Goal: Complete application form: Complete application form

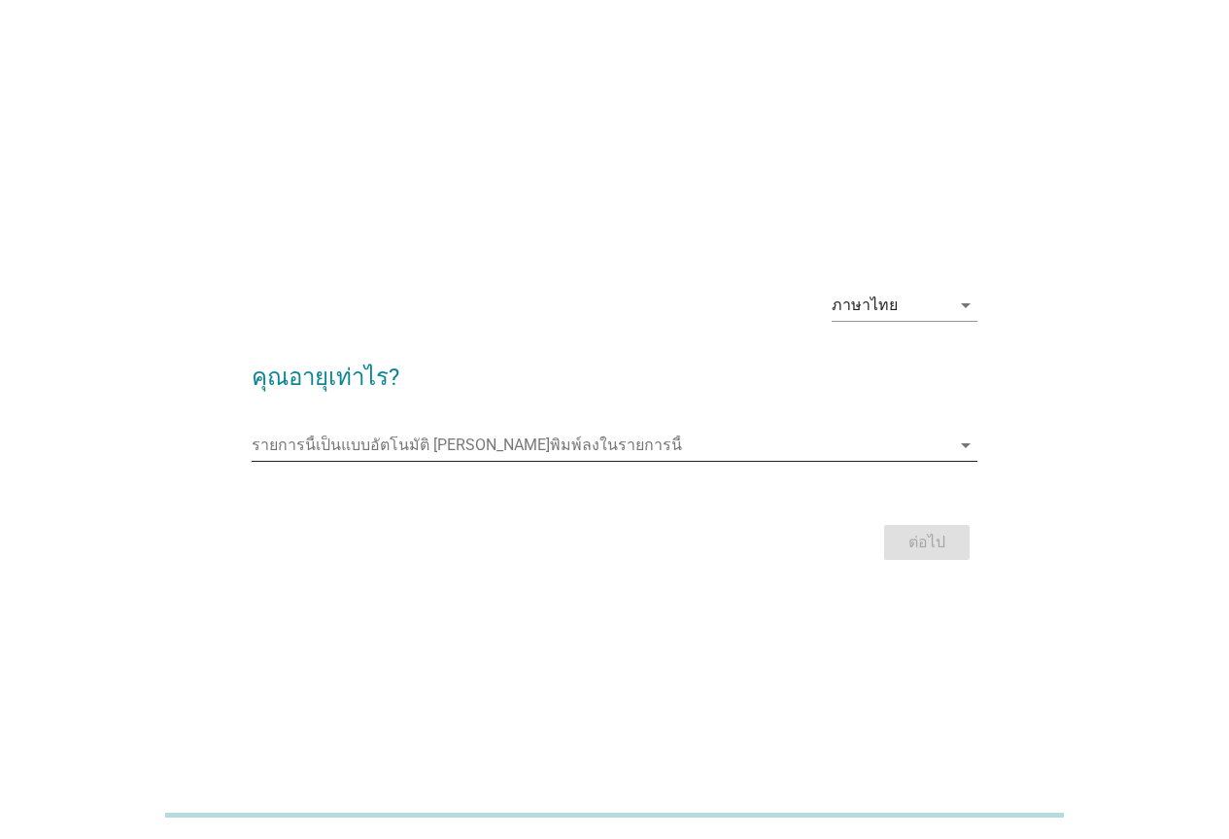
click at [964, 459] on div "รายการนี้เป็นแบบอัตโนมัติ [PERSON_NAME]พิมพ์ลงในรายการนี้ arrow_drop_down" at bounding box center [615, 445] width 726 height 31
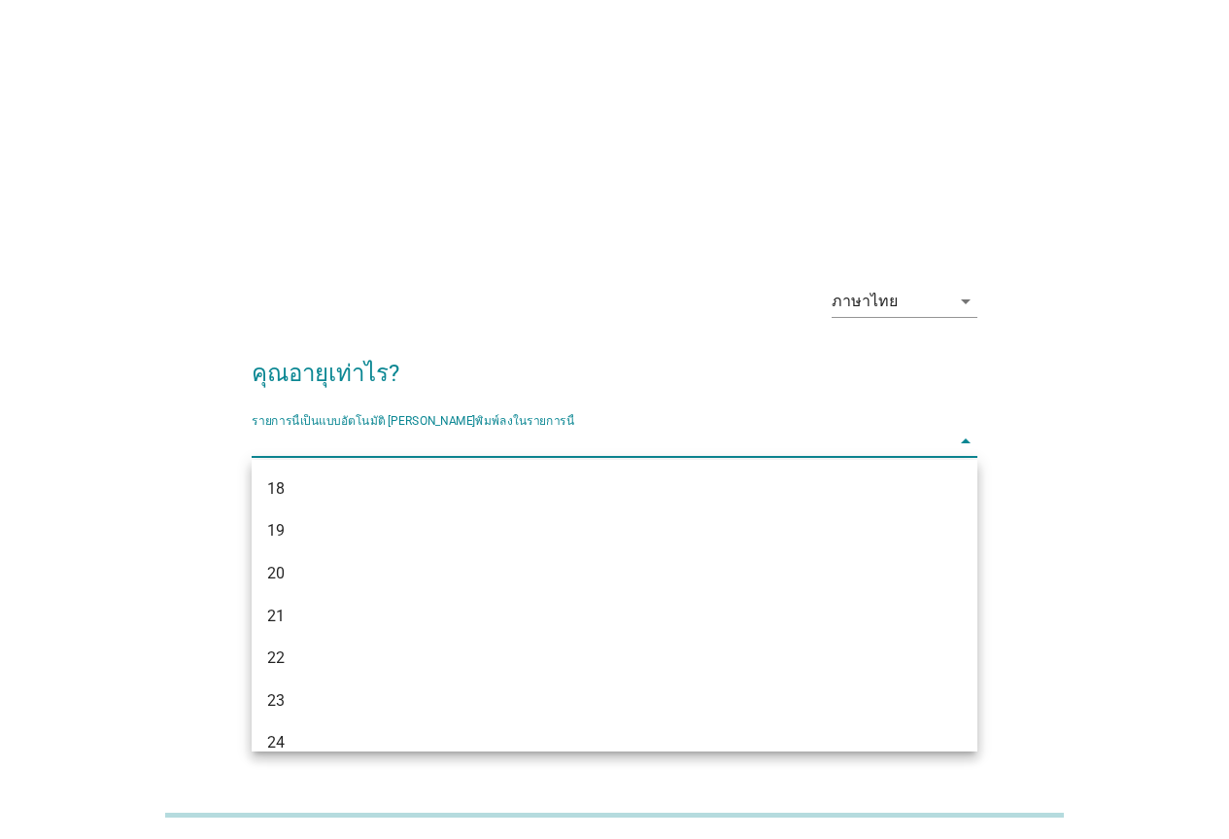
click at [933, 452] on input "รายการนี้เป็นแบบอัตโนมัติ คุณสามารถพิมพ์ลงในรายการนี้" at bounding box center [601, 441] width 699 height 31
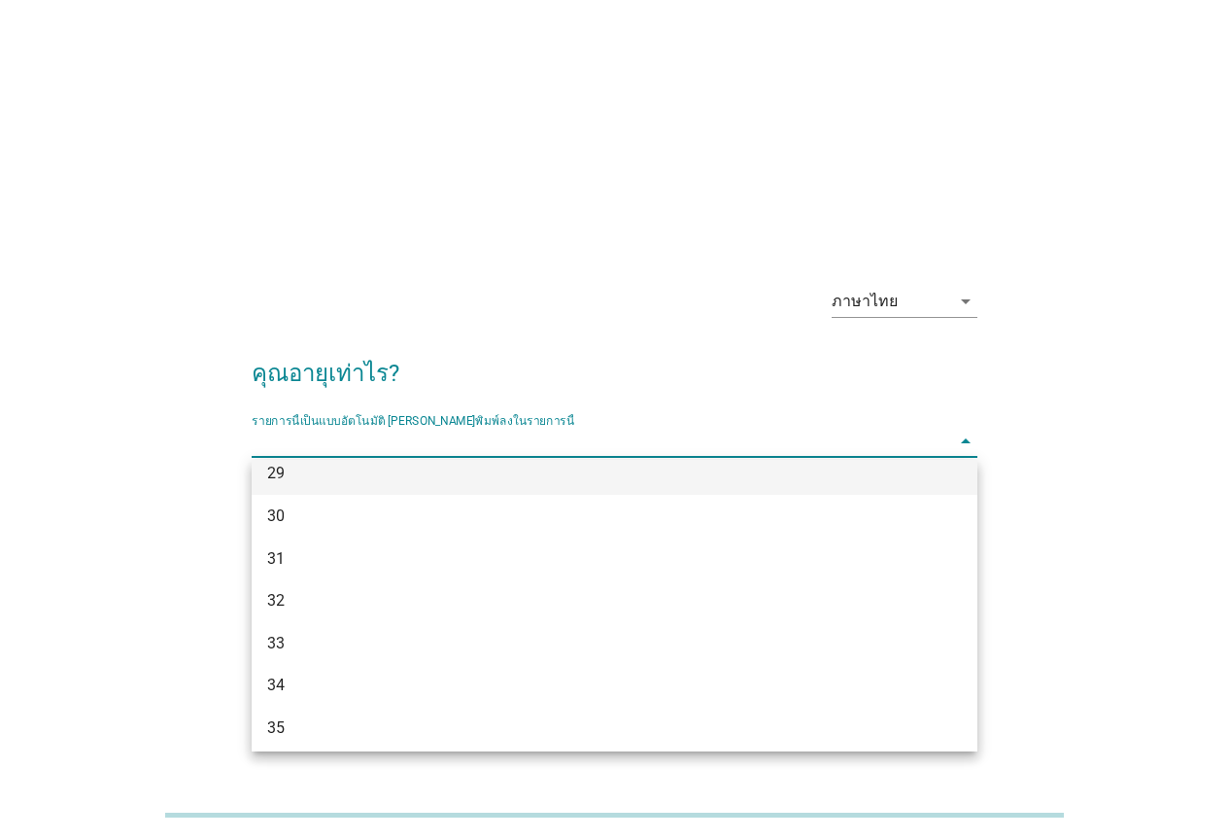
click at [530, 482] on div "29" at bounding box center [585, 473] width 636 height 23
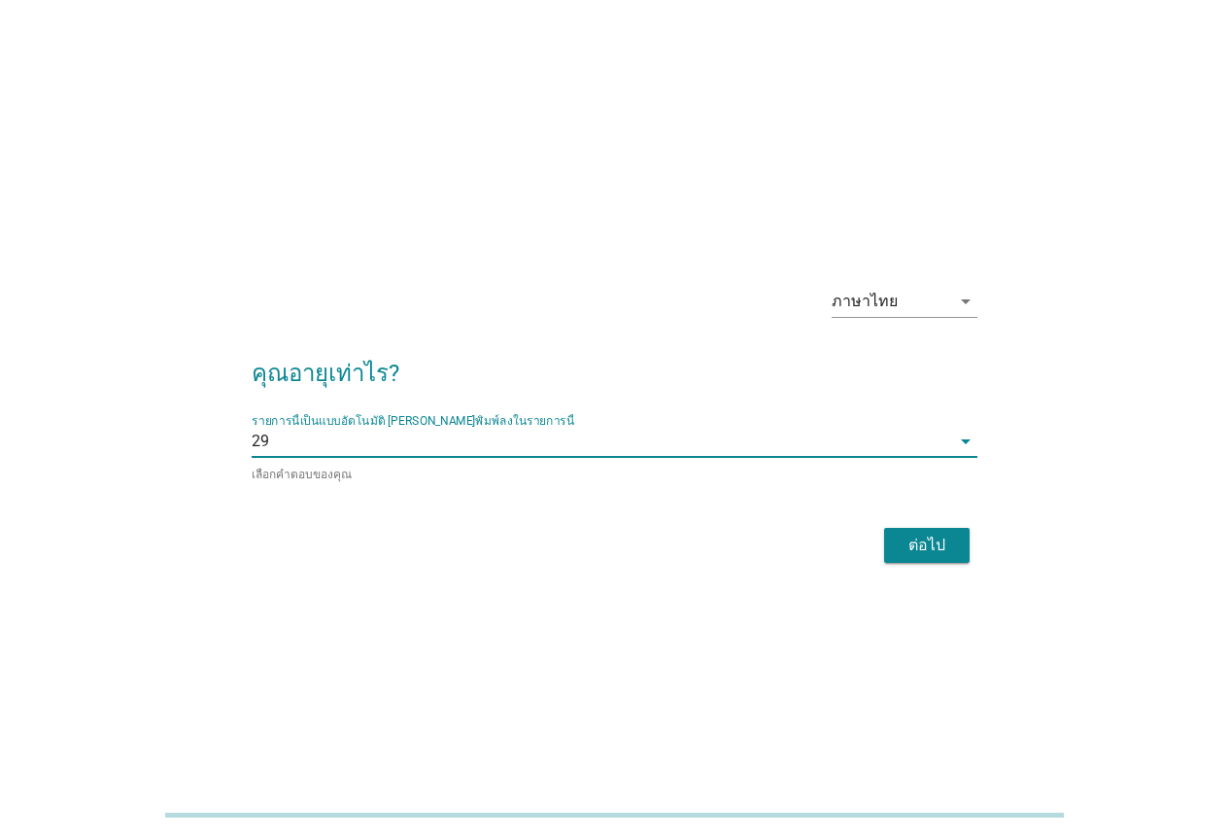
click at [928, 561] on div "ต่อไป" at bounding box center [615, 545] width 726 height 47
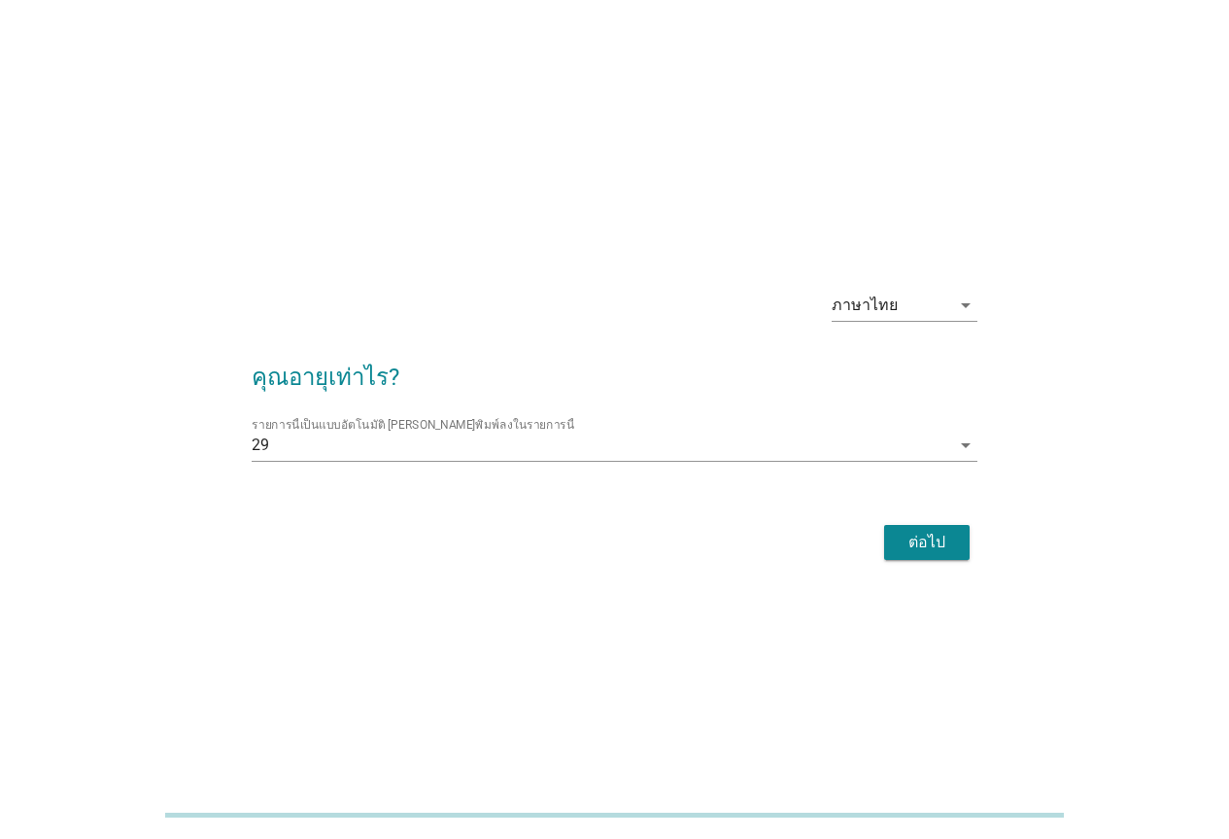
click at [928, 551] on div "ต่อไป" at bounding box center [927, 542] width 54 height 23
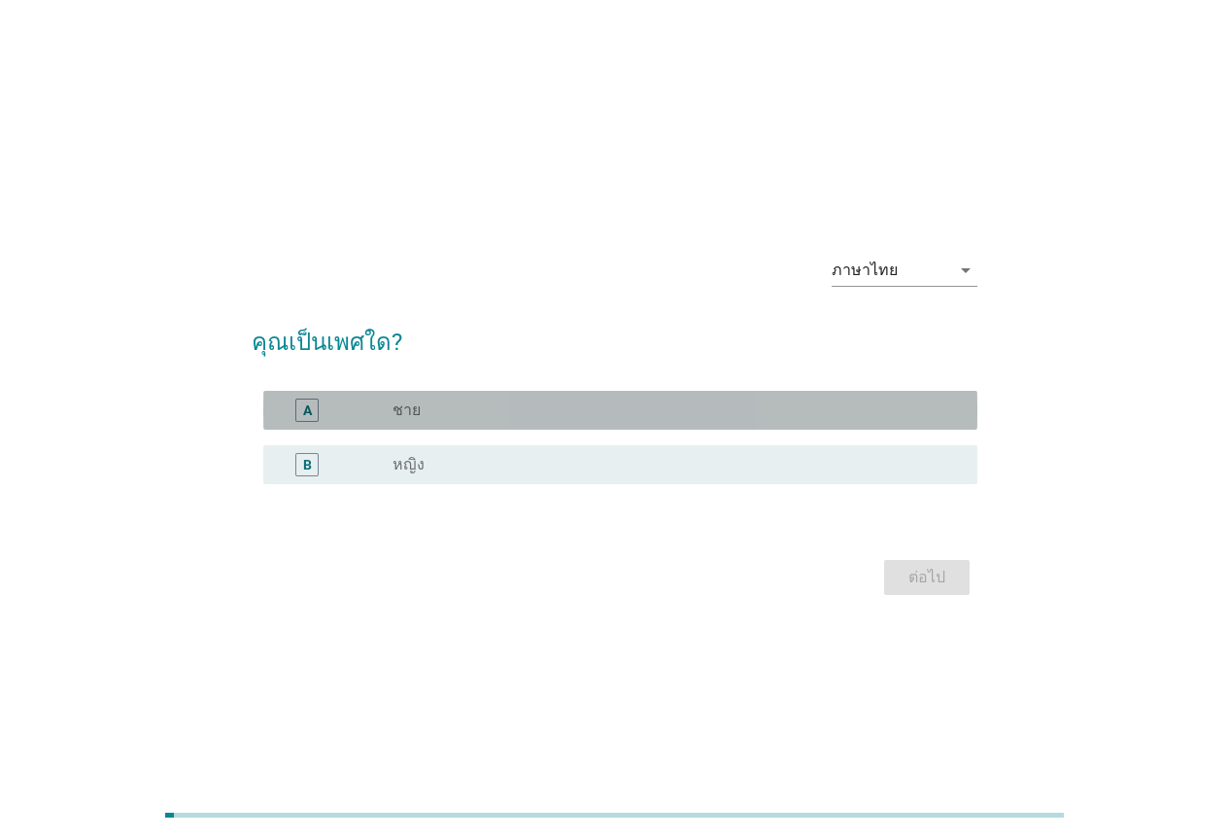
click at [476, 412] on div "radio_button_unchecked ชาย" at bounding box center [670, 409] width 554 height 19
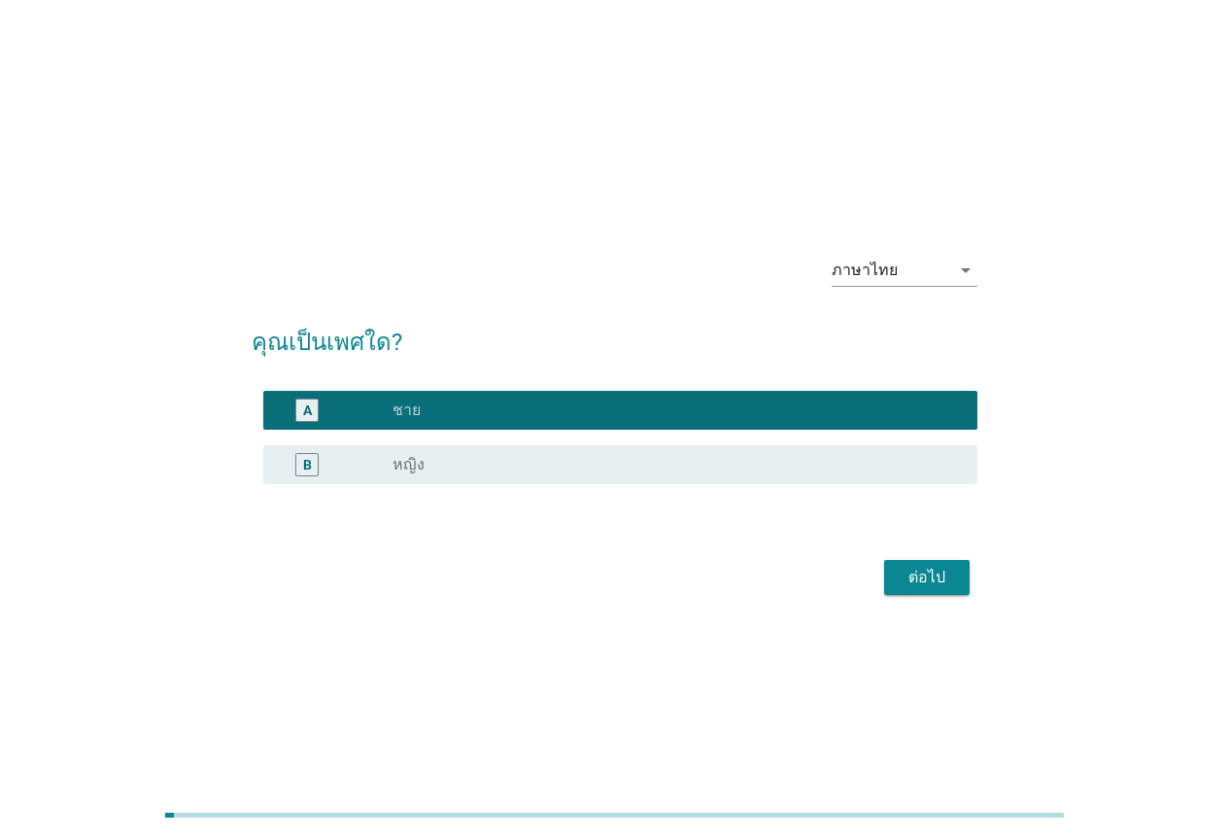
click at [929, 576] on div "ต่อไป" at bounding box center [927, 577] width 54 height 23
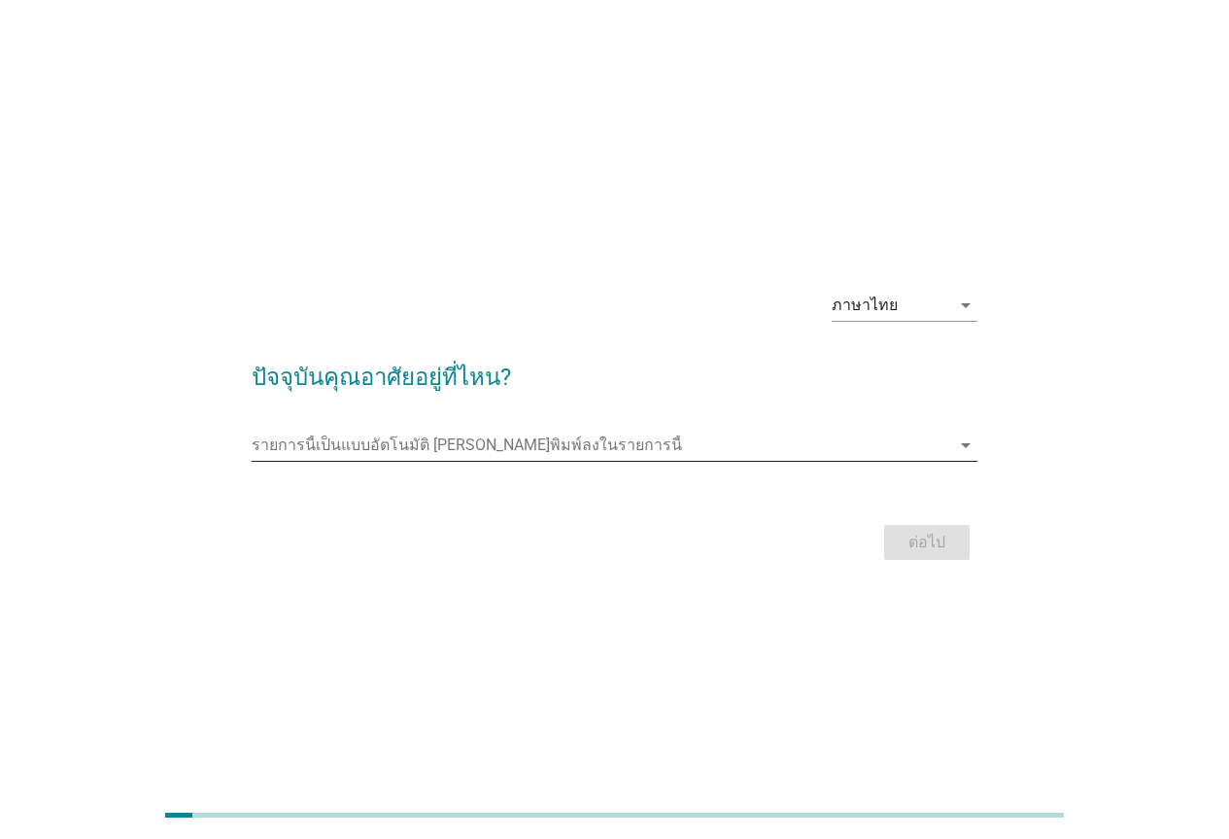
click at [576, 456] on input "รายการนี้เป็นแบบอัตโนมัติ คุณสามารถพิมพ์ลงในรายการนี้" at bounding box center [601, 445] width 699 height 31
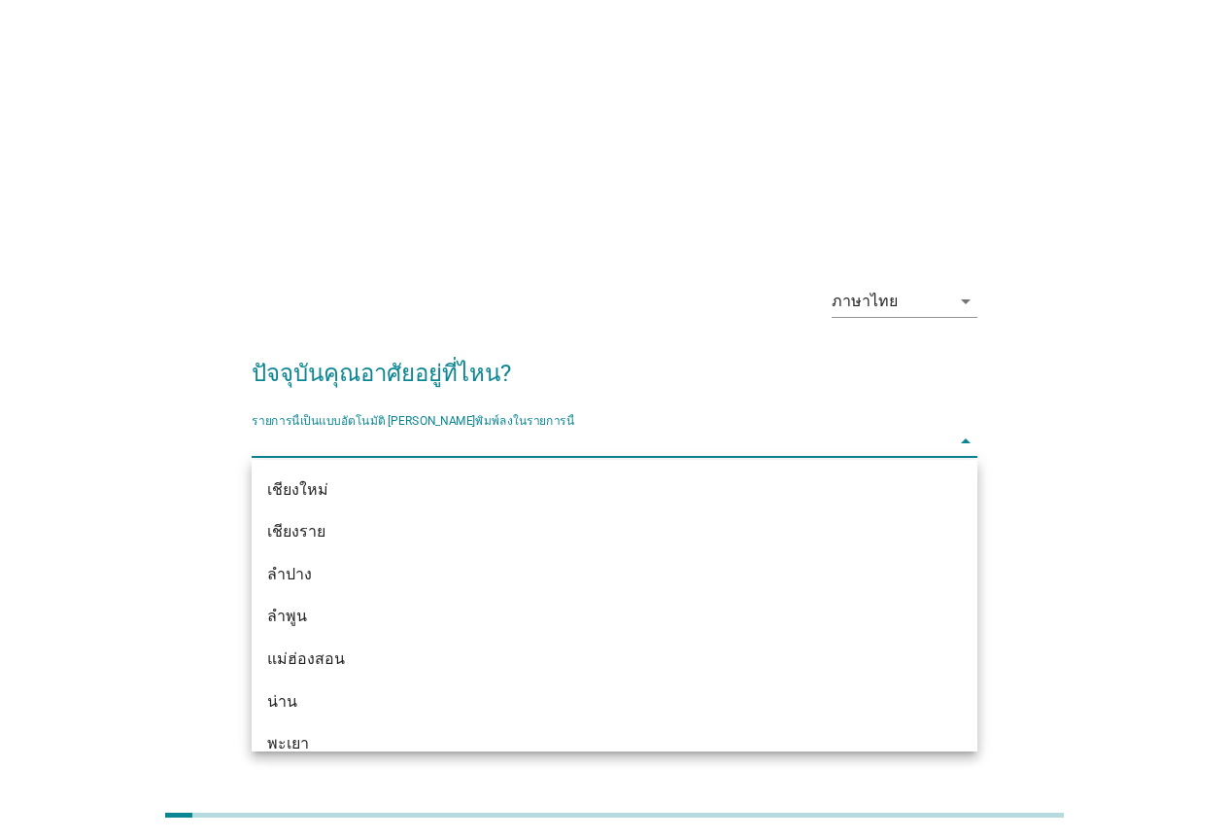
scroll to position [822, 0]
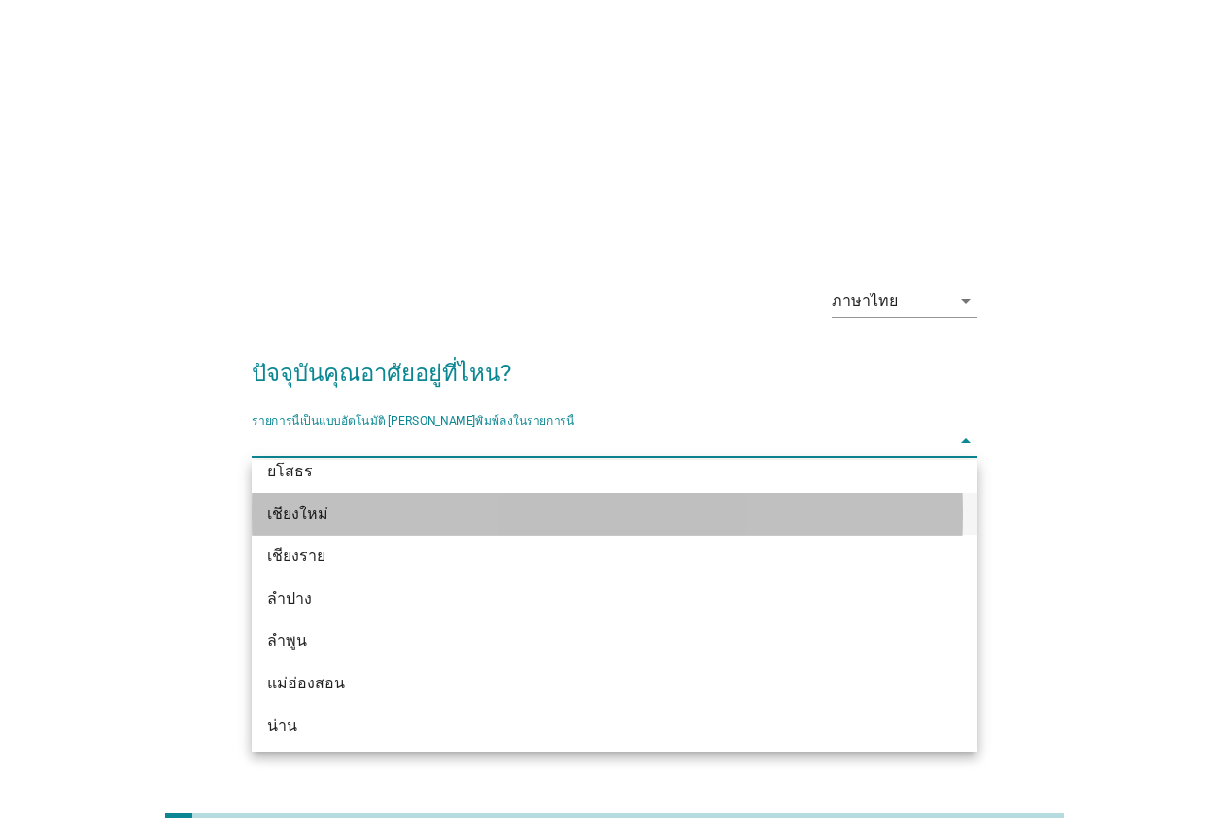
click at [640, 519] on div "เชียงใหม่" at bounding box center [585, 513] width 636 height 23
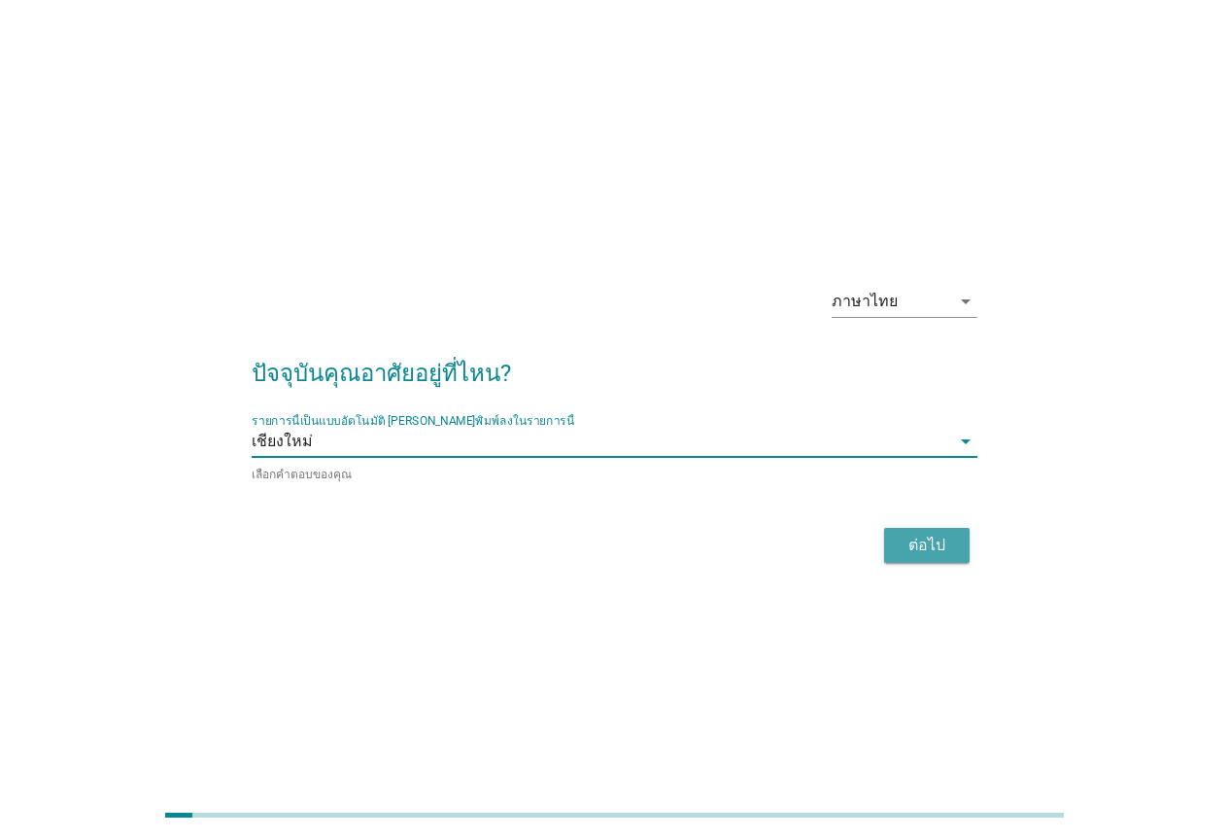
click at [913, 533] on div "ต่อไป" at bounding box center [927, 544] width 54 height 23
